Goal: Find specific page/section: Find specific page/section

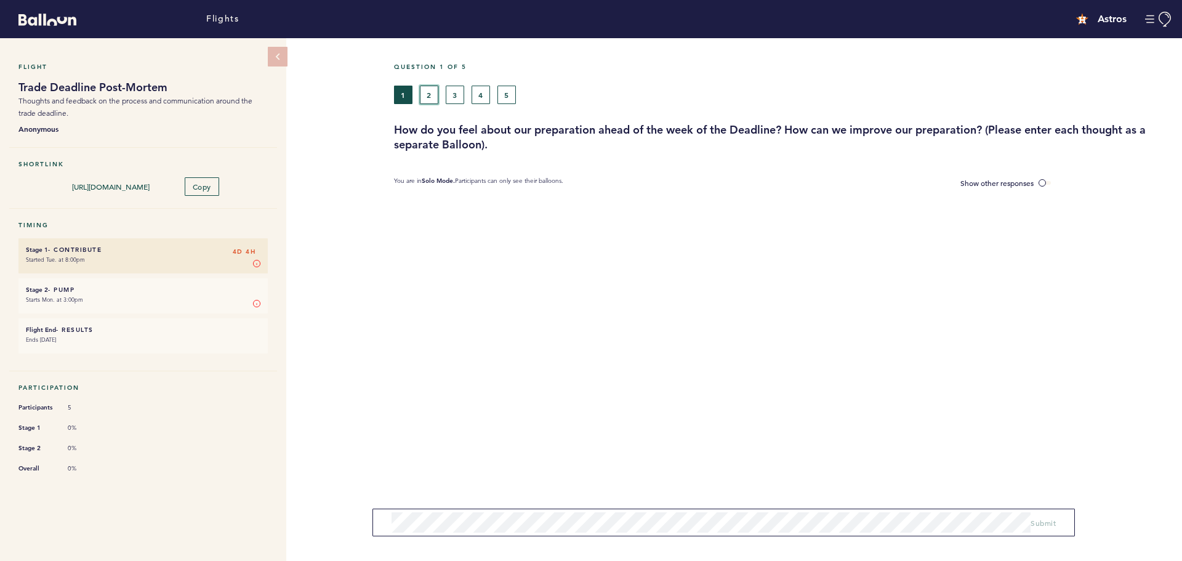
click at [432, 98] on button "2" at bounding box center [429, 95] width 18 height 18
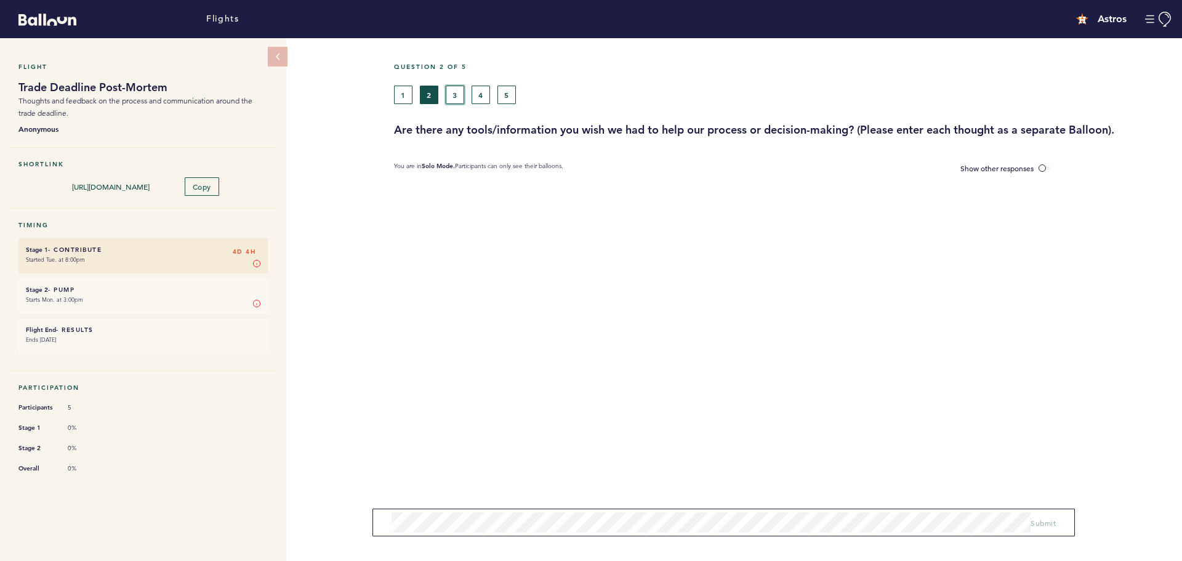
click at [454, 95] on button "3" at bounding box center [455, 95] width 18 height 18
click at [472, 93] on button "4" at bounding box center [481, 95] width 18 height 18
click at [496, 93] on div "1 2 3 4 5" at bounding box center [683, 95] width 579 height 18
click at [504, 93] on button "5" at bounding box center [506, 95] width 18 height 18
click at [396, 96] on button "1" at bounding box center [403, 95] width 18 height 18
